Goal: Transaction & Acquisition: Purchase product/service

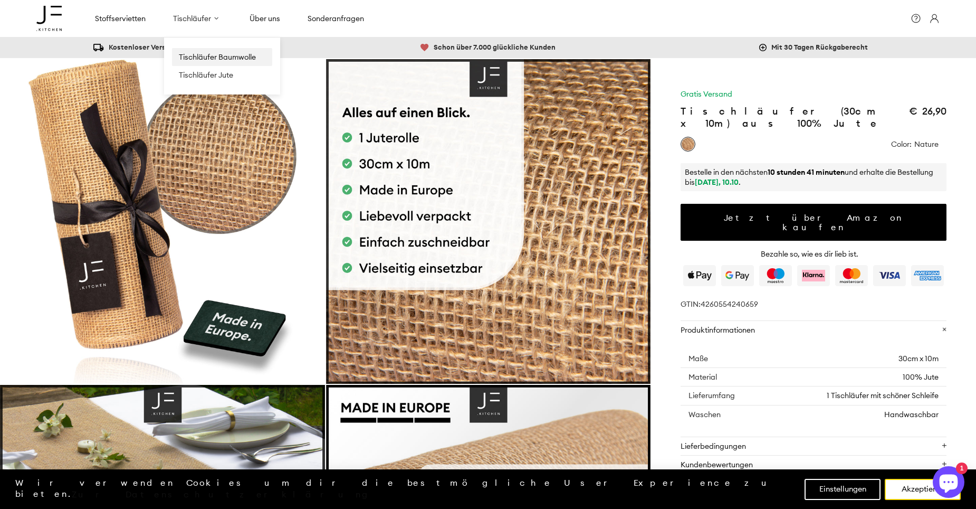
click at [204, 58] on span "Tischläufer Baumwolle" at bounding box center [217, 56] width 77 height 9
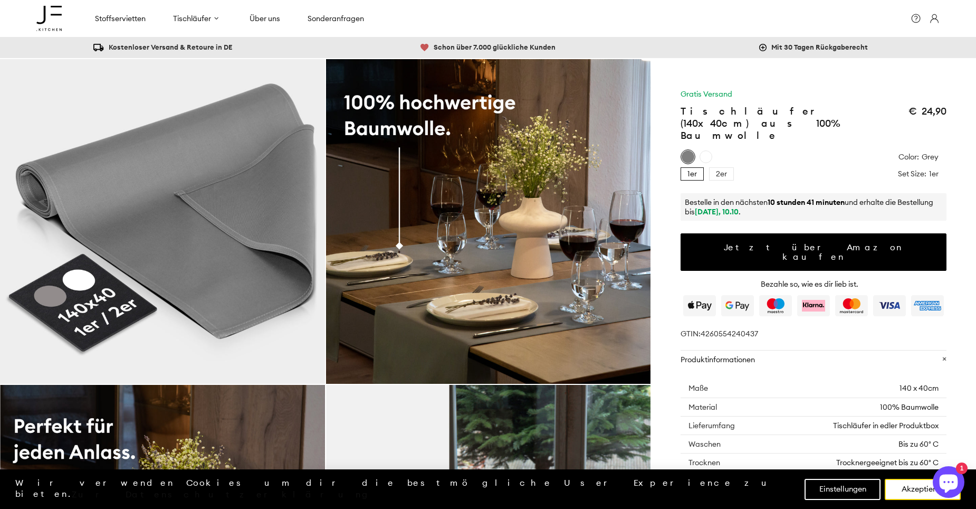
click at [720, 167] on div "2er" at bounding box center [721, 173] width 25 height 13
click at [723, 167] on div "2er" at bounding box center [721, 173] width 25 height 13
click at [709, 150] on div "White" at bounding box center [706, 156] width 13 height 13
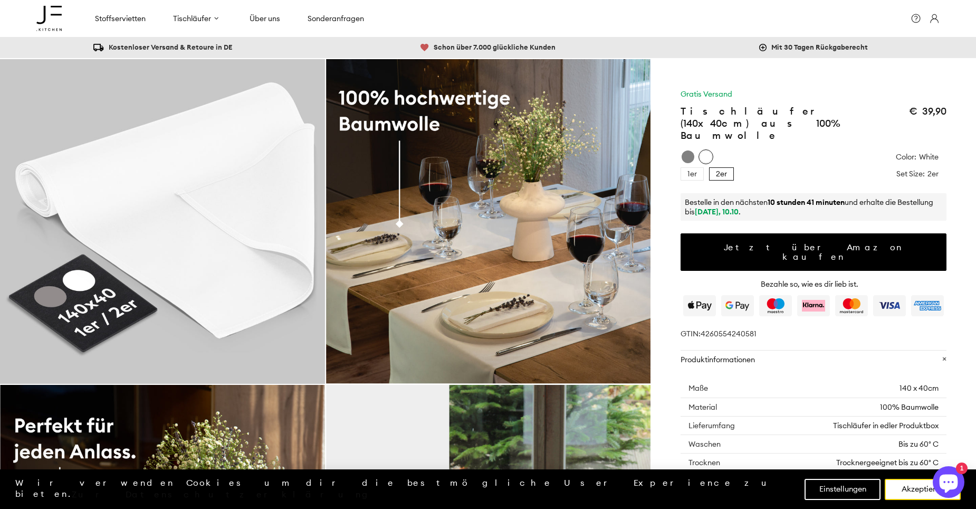
click at [685, 150] on div "Grey" at bounding box center [688, 156] width 13 height 13
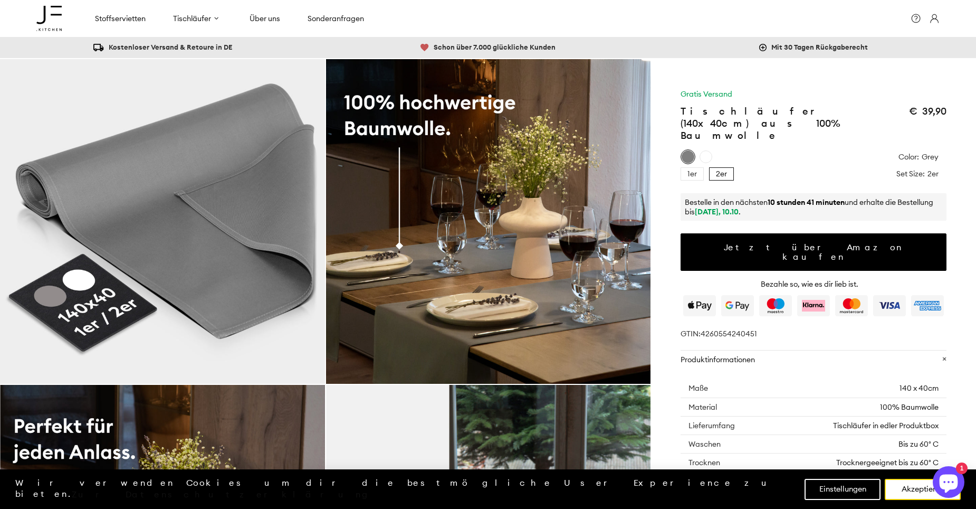
click at [728, 167] on div "2er" at bounding box center [721, 173] width 25 height 13
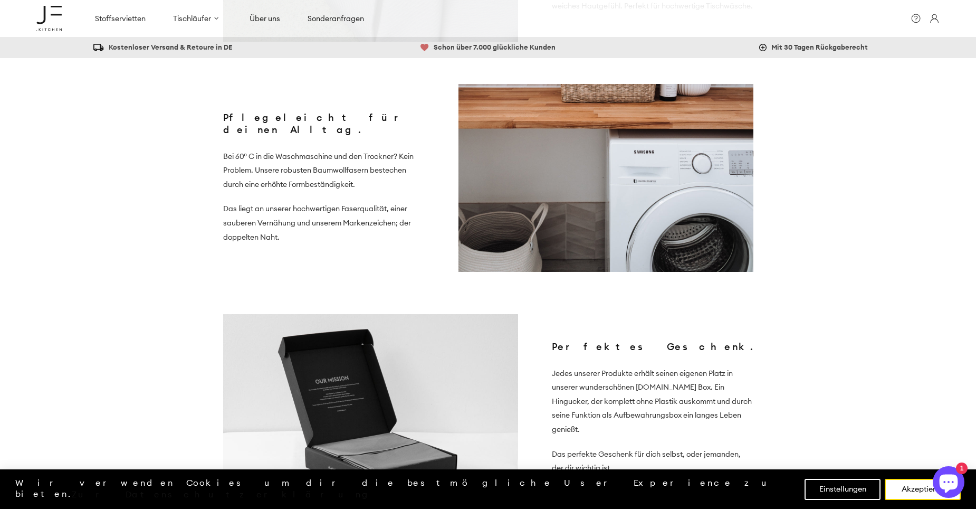
scroll to position [1266, 0]
